Goal: Transaction & Acquisition: Download file/media

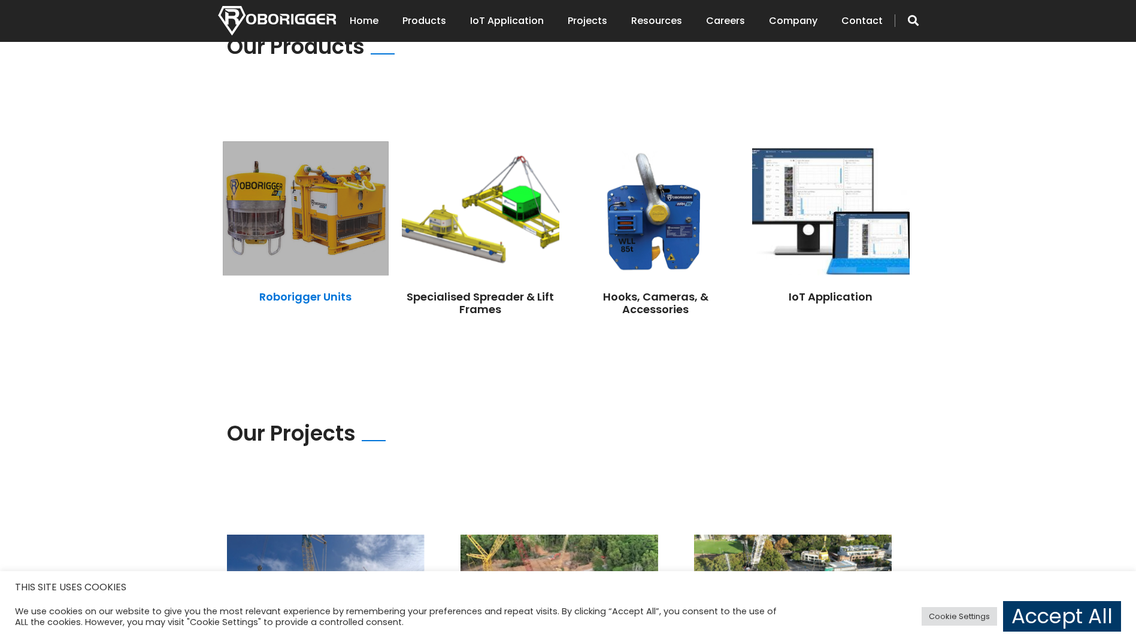
scroll to position [898, 0]
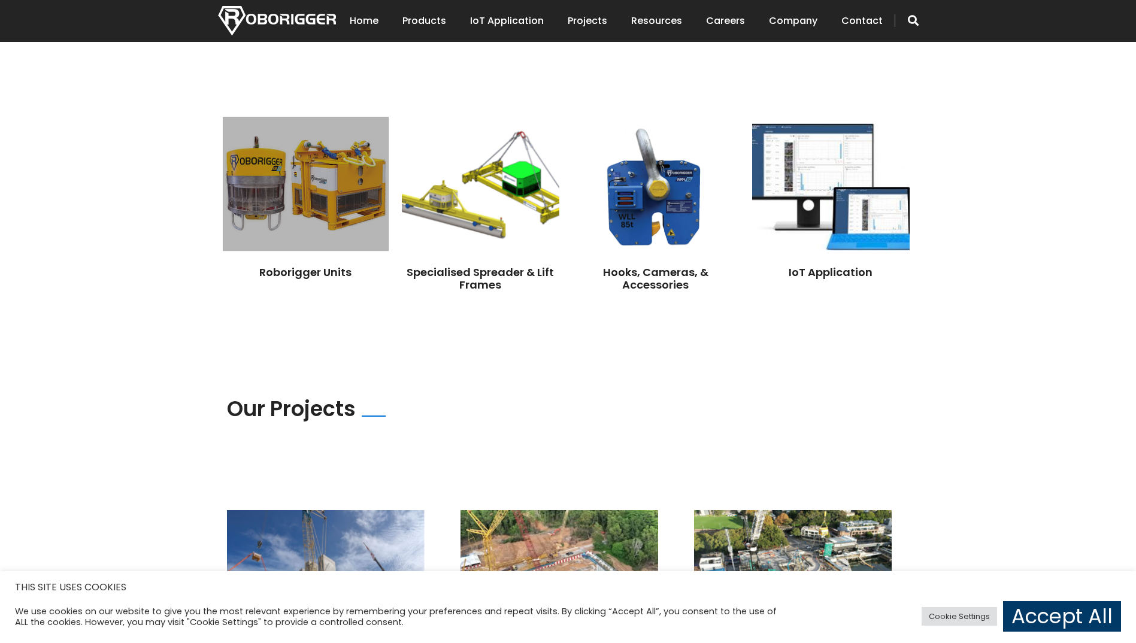
click at [308, 202] on img at bounding box center [305, 184] width 165 height 134
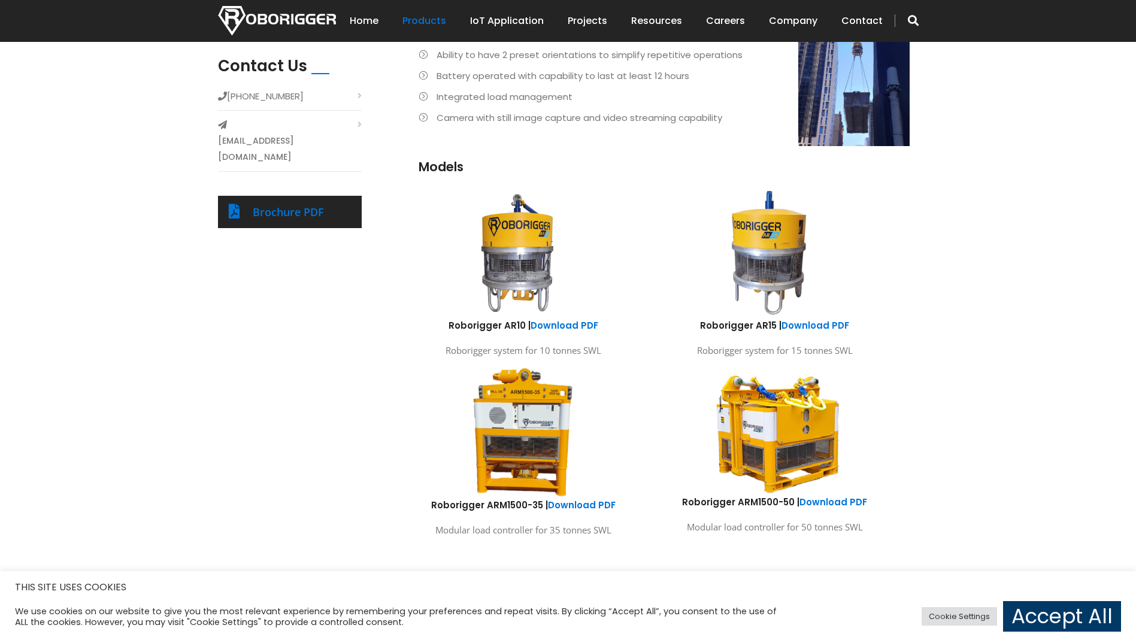
scroll to position [539, 0]
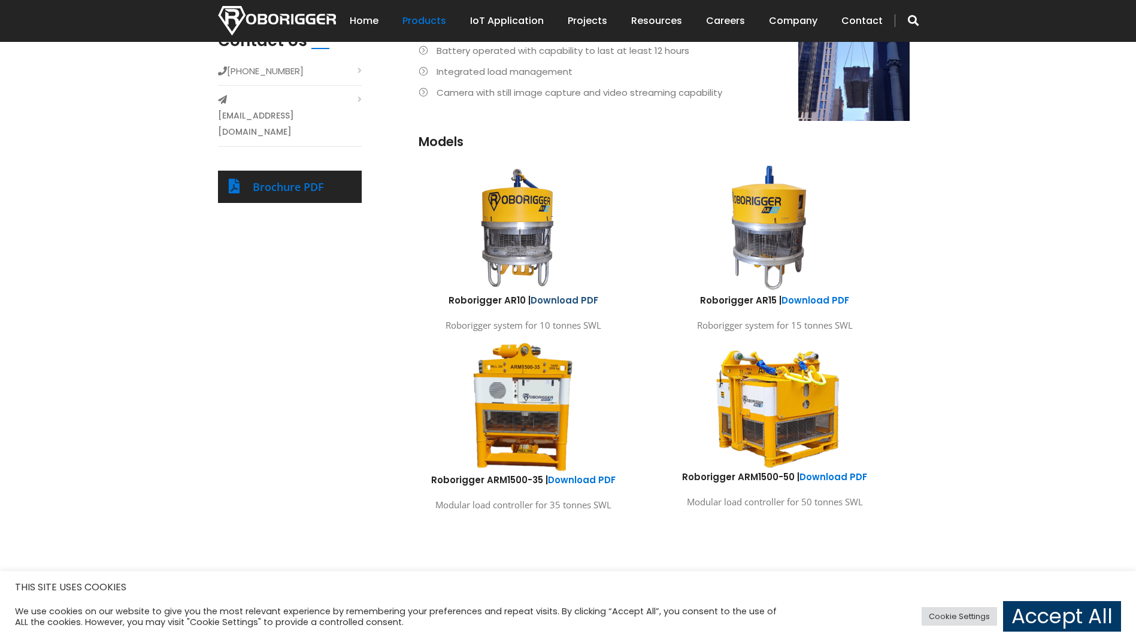
click at [567, 301] on link "Download PDF" at bounding box center [565, 300] width 68 height 13
click at [771, 272] on img at bounding box center [769, 228] width 222 height 132
click at [818, 301] on link "Download PDF" at bounding box center [816, 300] width 68 height 13
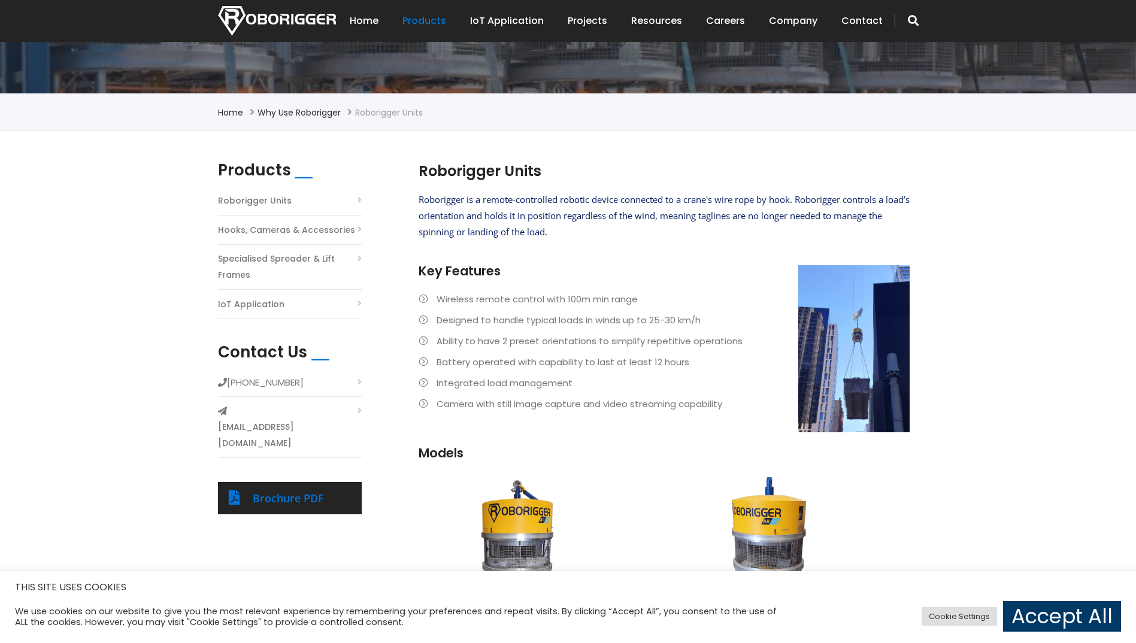
scroll to position [240, 0]
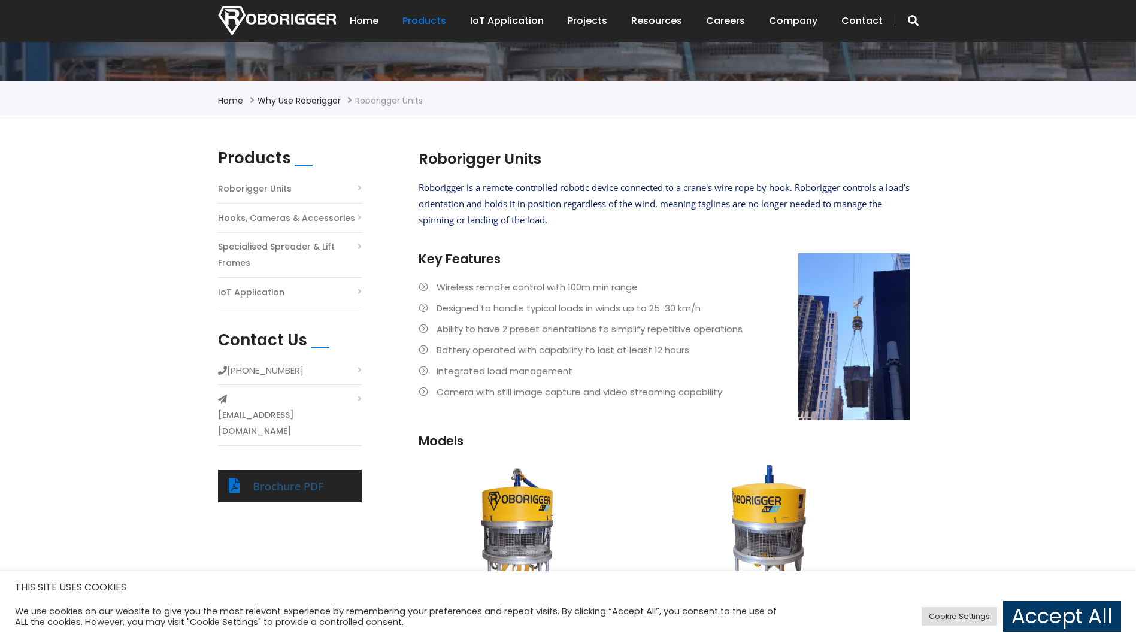
click at [296, 479] on link "Brochure PDF" at bounding box center [288, 486] width 71 height 14
